Goal: Transaction & Acquisition: Purchase product/service

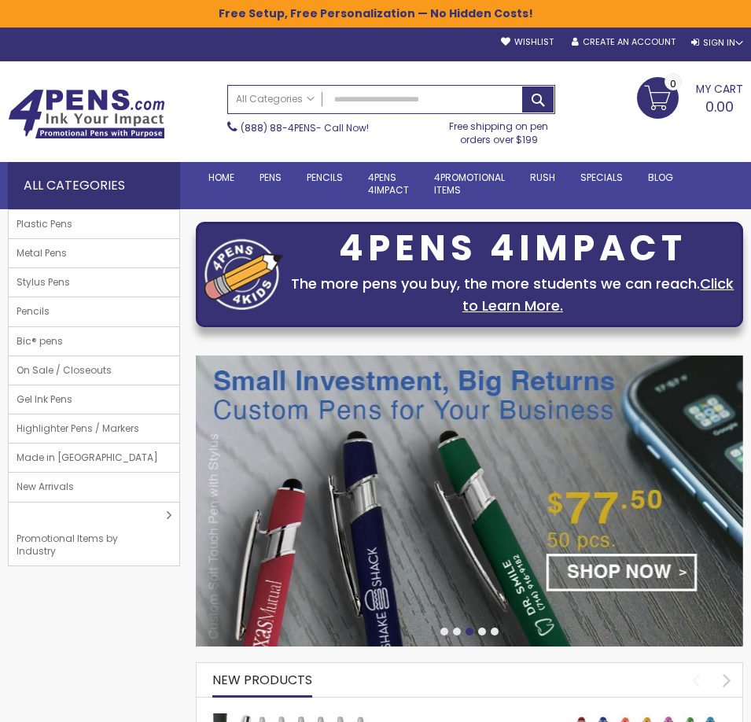
click at [483, 633] on div at bounding box center [482, 632] width 8 height 8
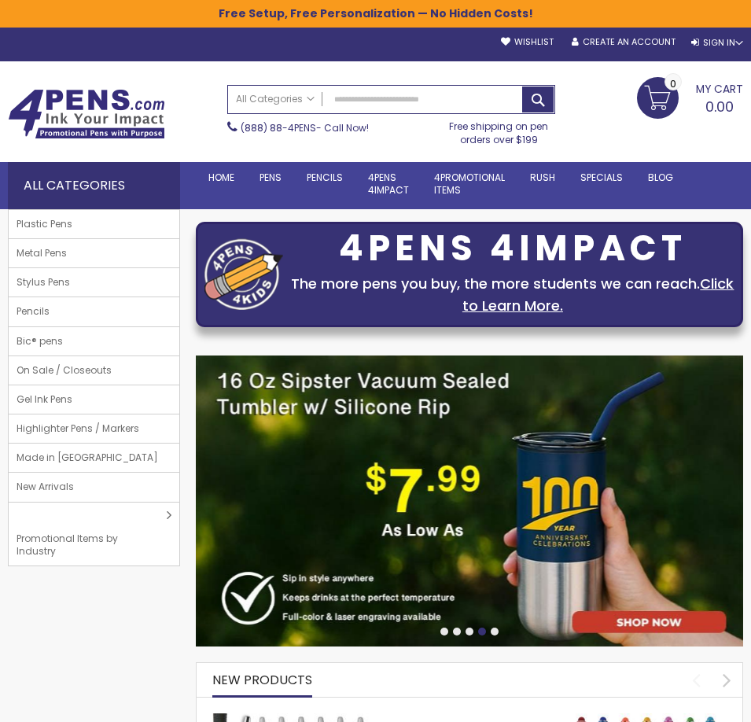
click at [497, 632] on div at bounding box center [495, 632] width 8 height 8
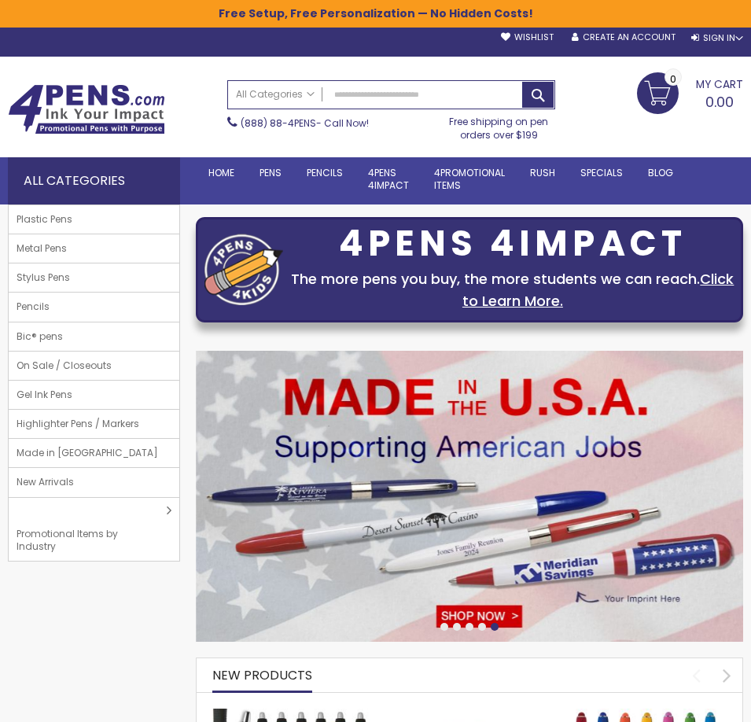
click at [446, 630] on div at bounding box center [469, 627] width 547 height 13
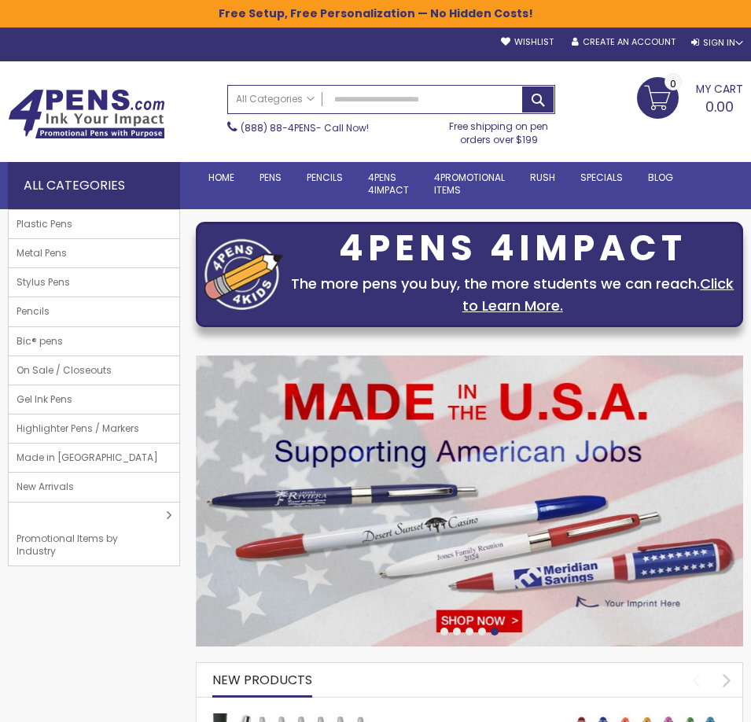
click at [443, 629] on div at bounding box center [444, 632] width 8 height 8
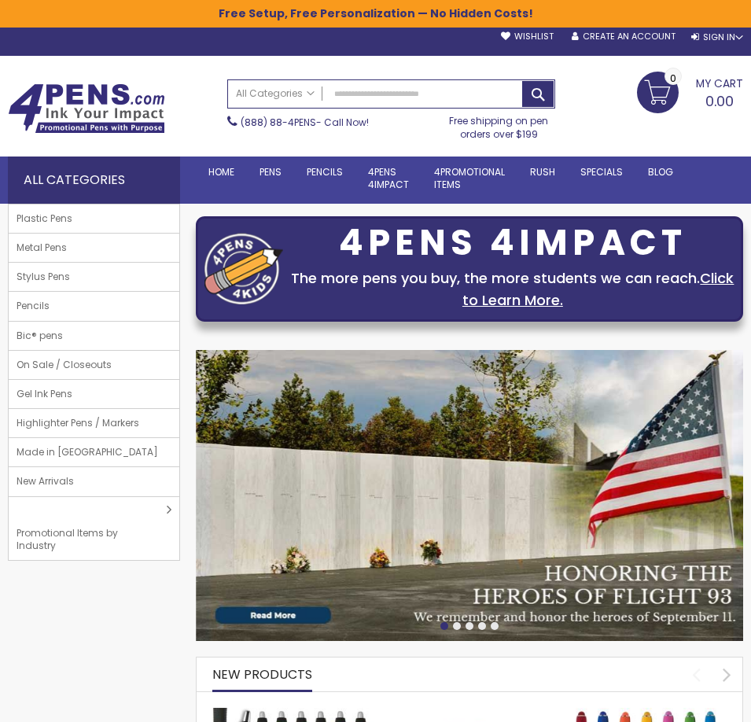
click at [459, 630] on div at bounding box center [469, 627] width 547 height 13
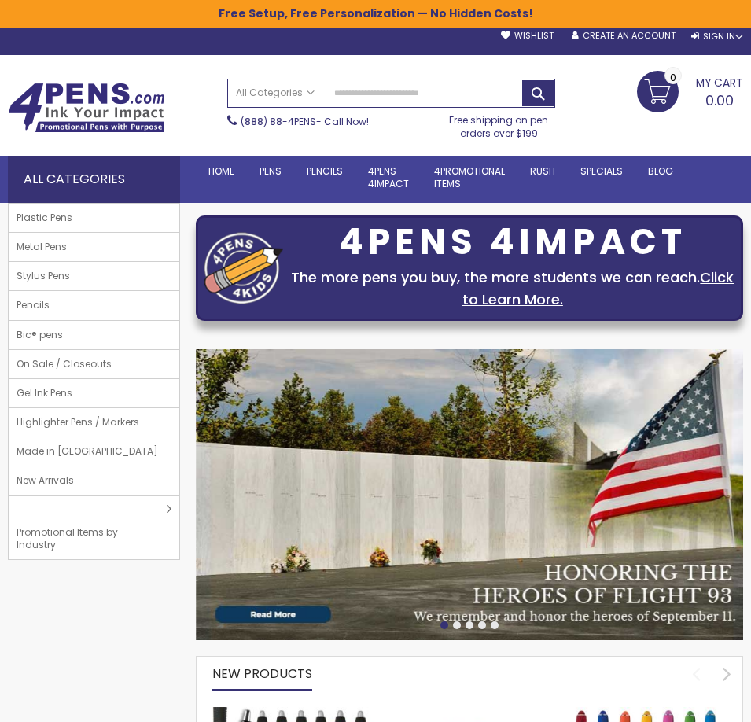
scroll to position [0, 1]
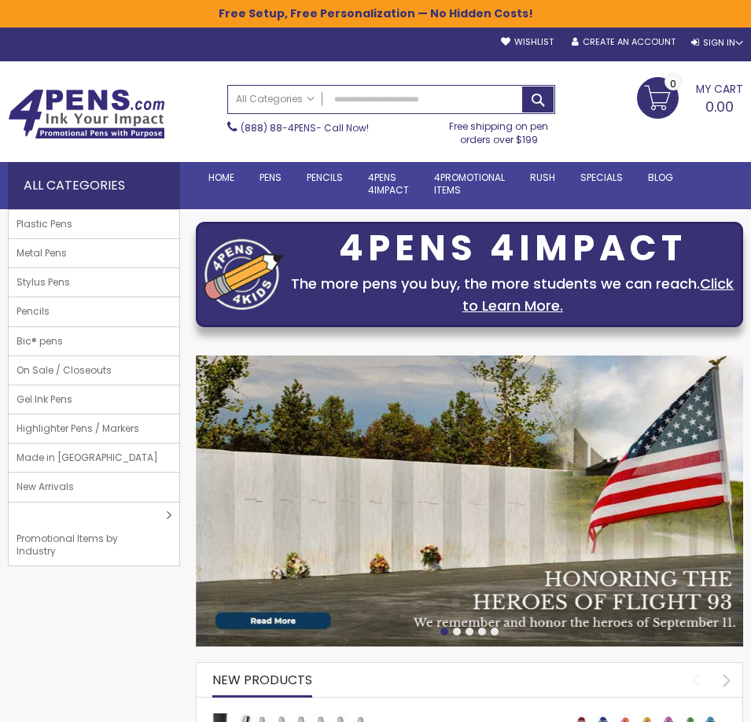
click at [280, 621] on img at bounding box center [469, 501] width 547 height 291
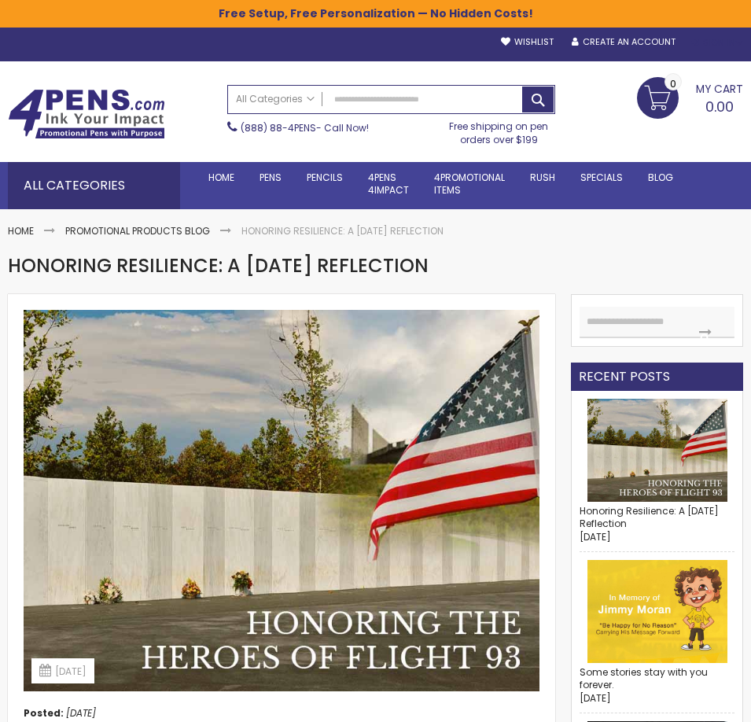
click at [715, 43] on div "Sign In" at bounding box center [717, 43] width 52 height 12
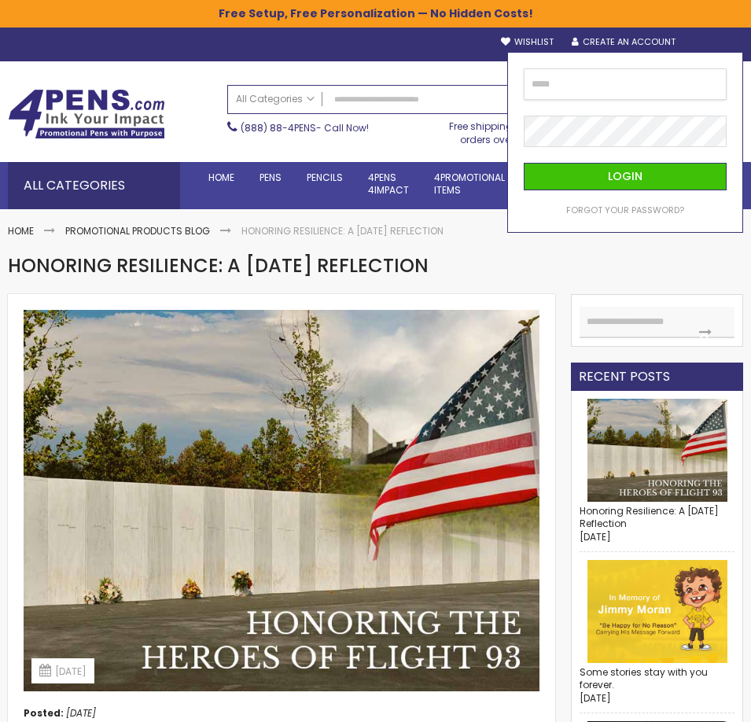
type input "**********"
click at [625, 176] on button "Login" at bounding box center [625, 177] width 203 height 28
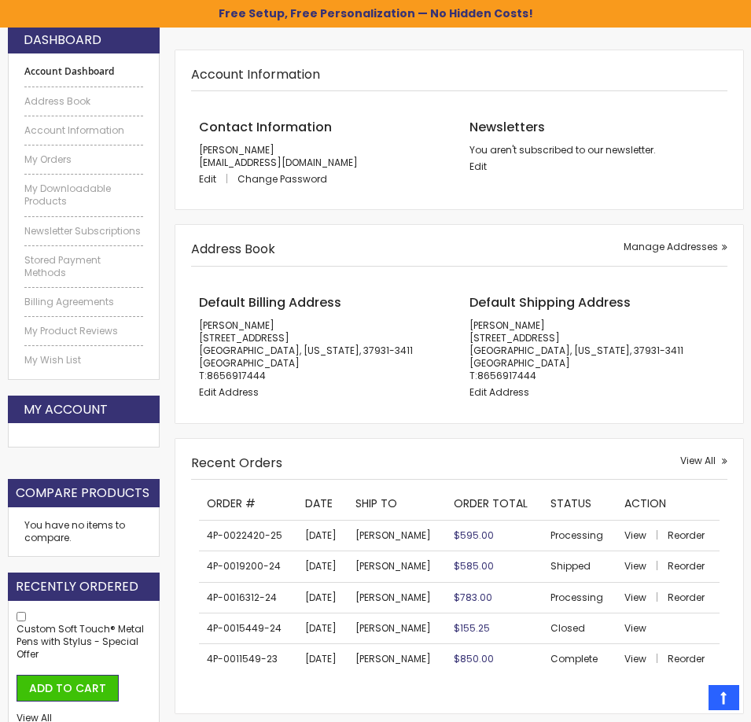
scroll to position [232, 0]
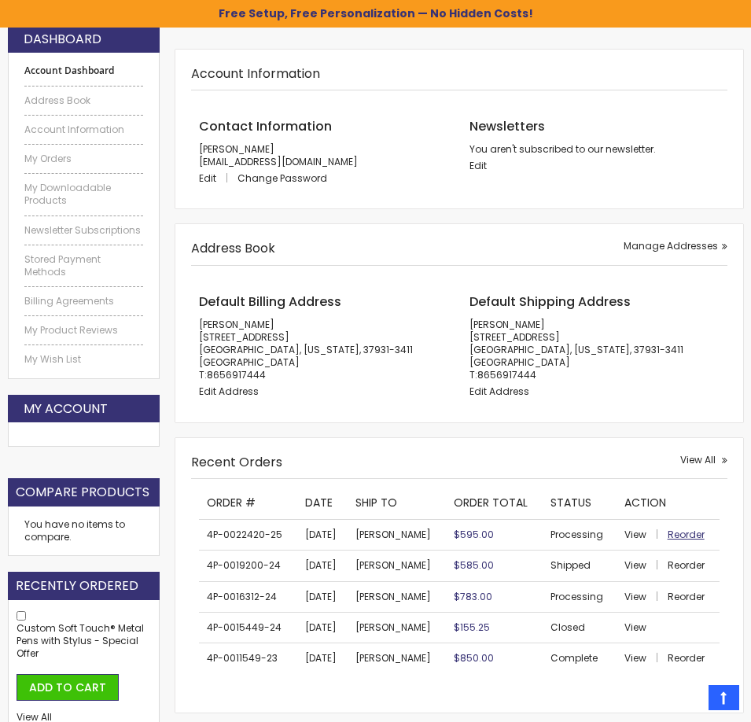
click at [684, 528] on span "Reorder" at bounding box center [686, 534] width 37 height 13
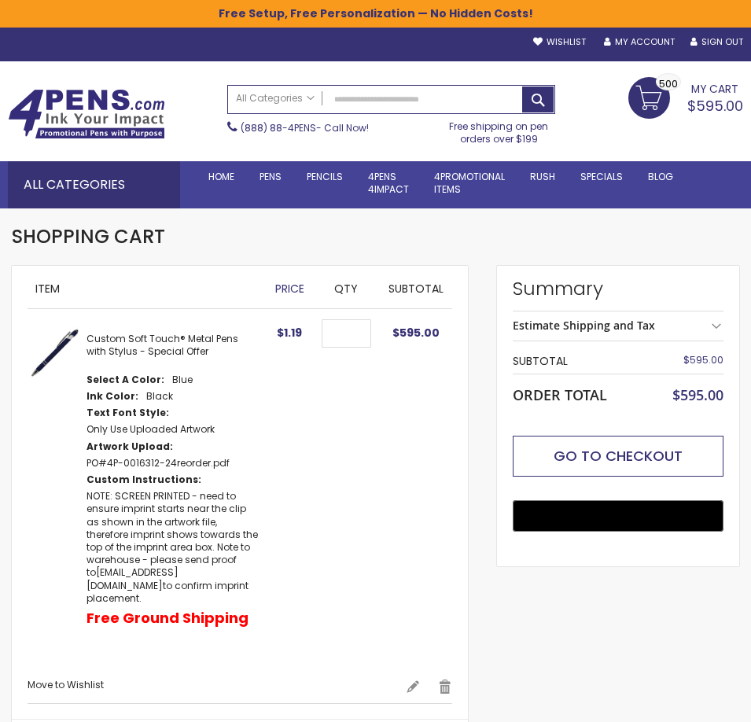
click at [620, 450] on span "Go to Checkout" at bounding box center [618, 456] width 129 height 20
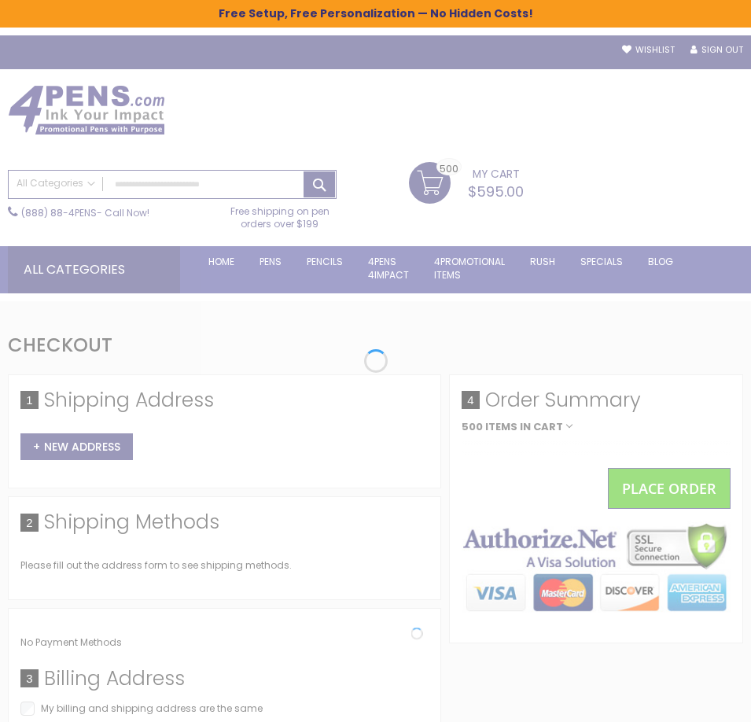
select select "*"
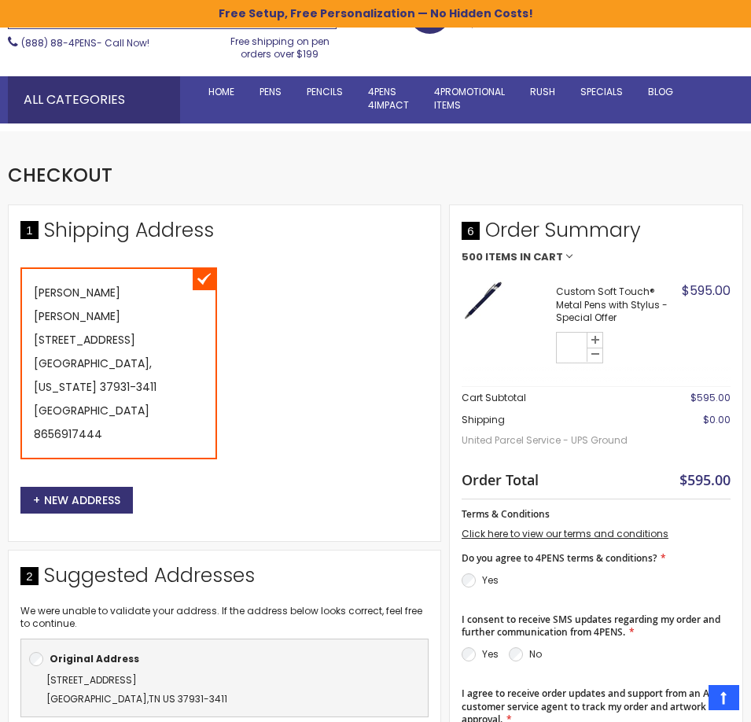
scroll to position [171, 0]
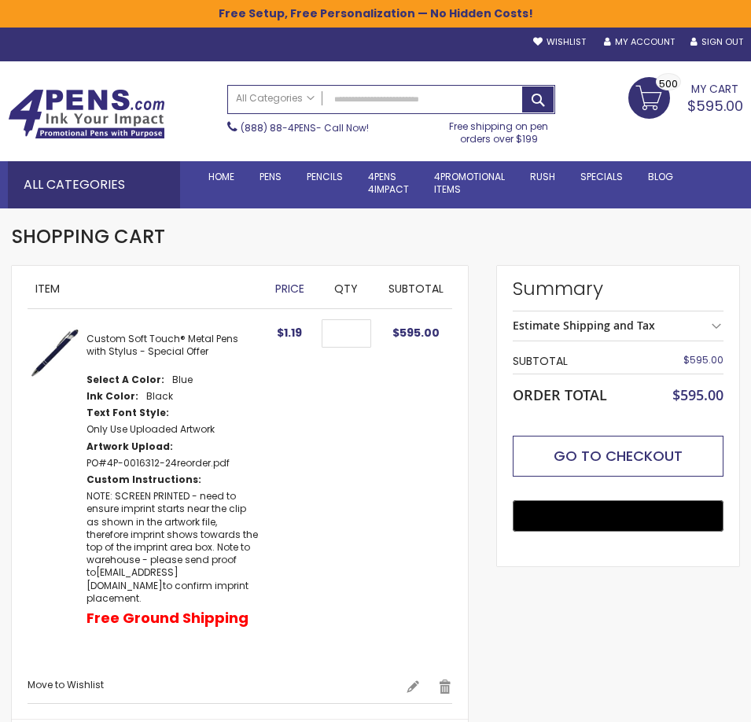
click at [627, 459] on span "Go to Checkout" at bounding box center [618, 456] width 129 height 20
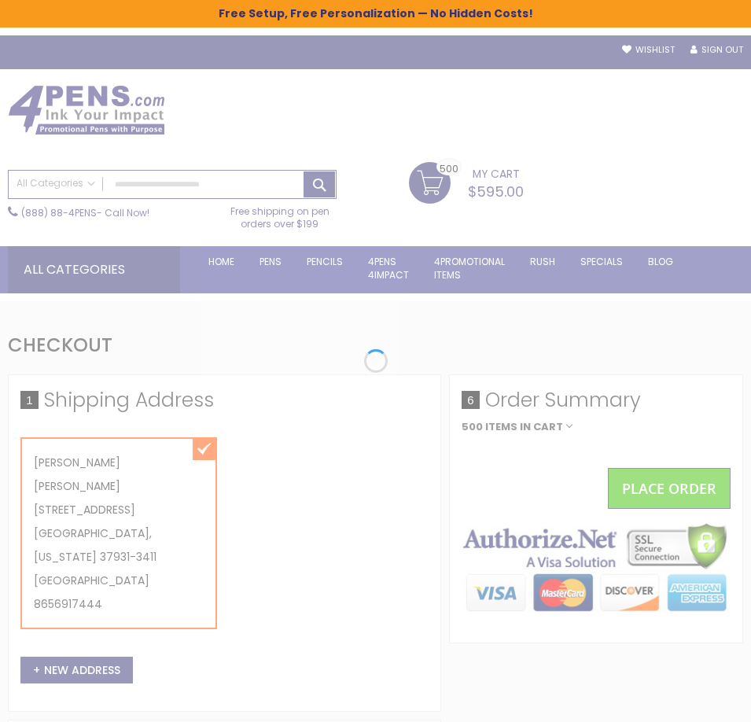
select select "*"
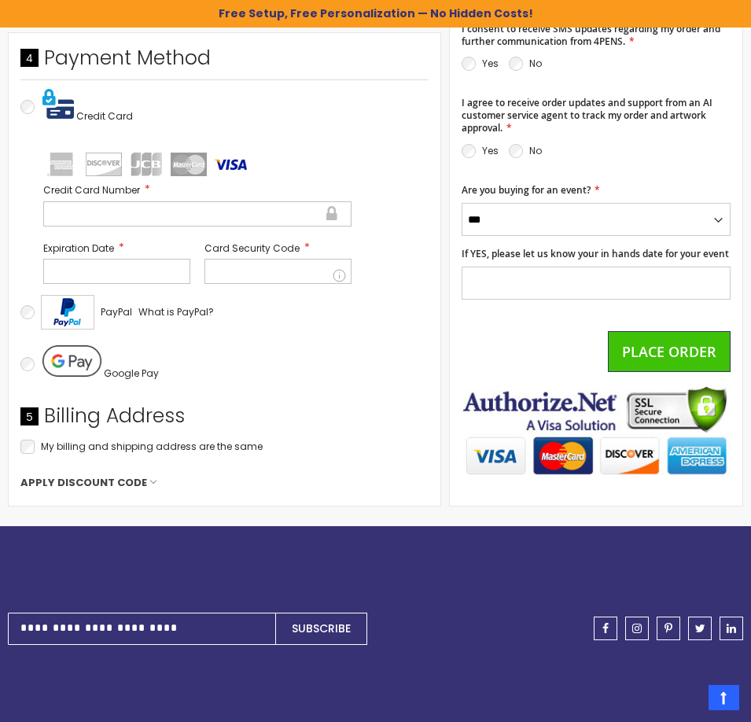
scroll to position [1063, 0]
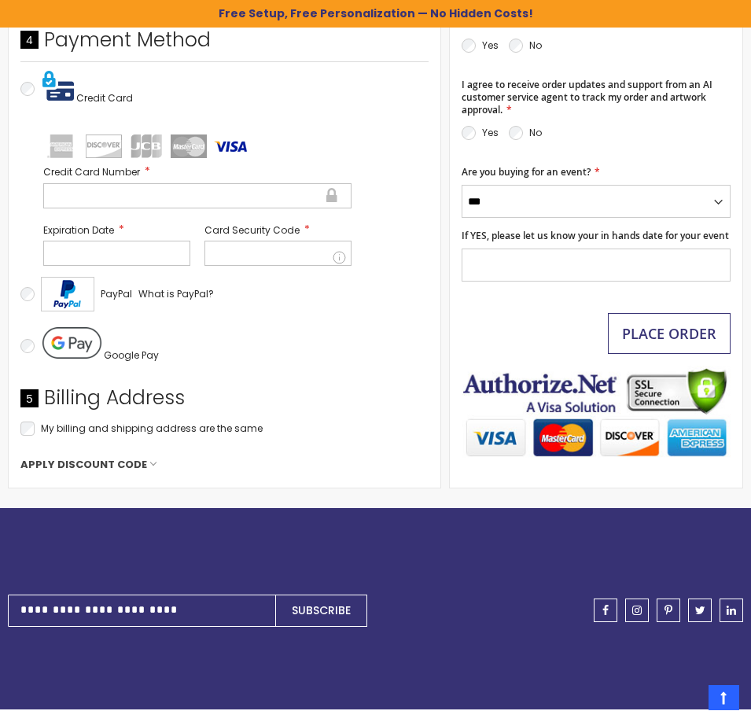
click at [662, 313] on button "Place Order" at bounding box center [669, 333] width 123 height 41
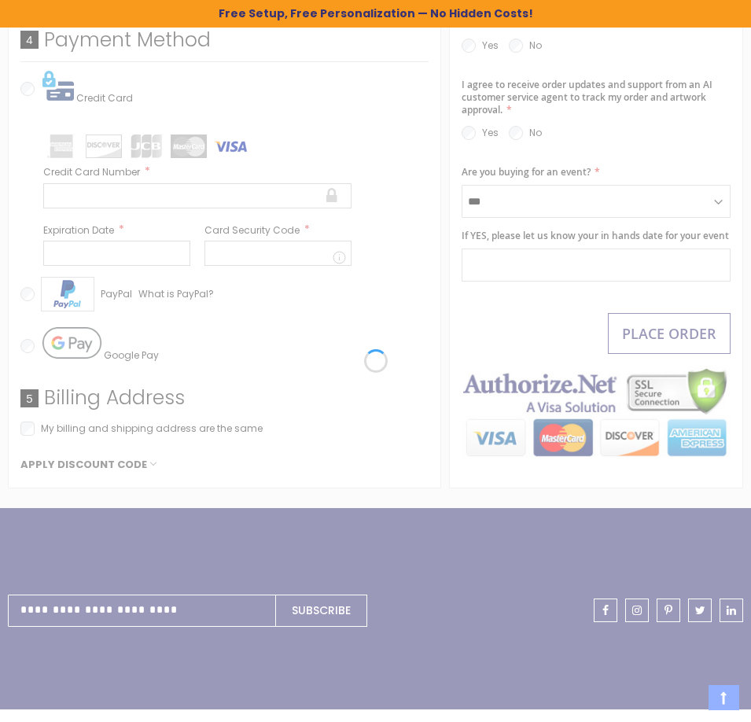
scroll to position [1063, 0]
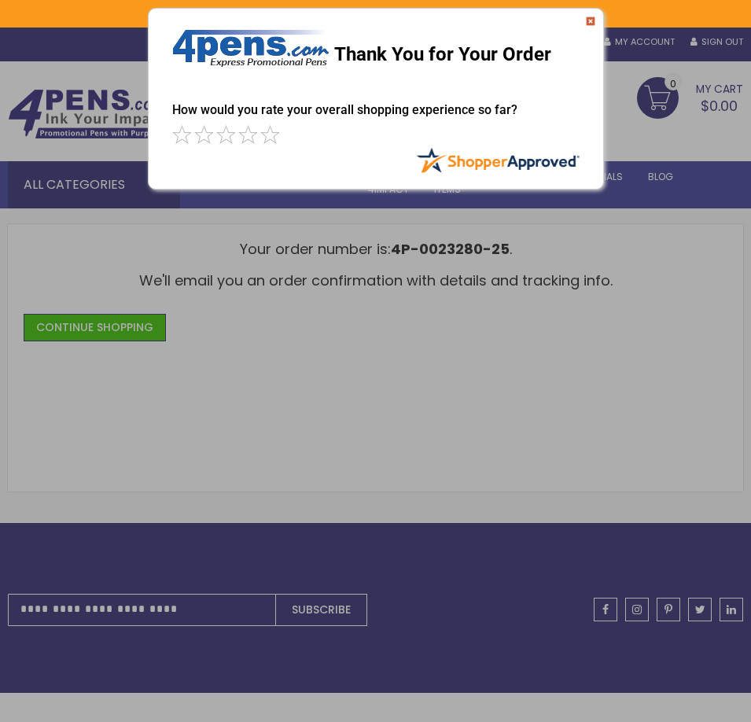
click at [589, 19] on img at bounding box center [590, 21] width 9 height 9
